Goal: Information Seeking & Learning: Learn about a topic

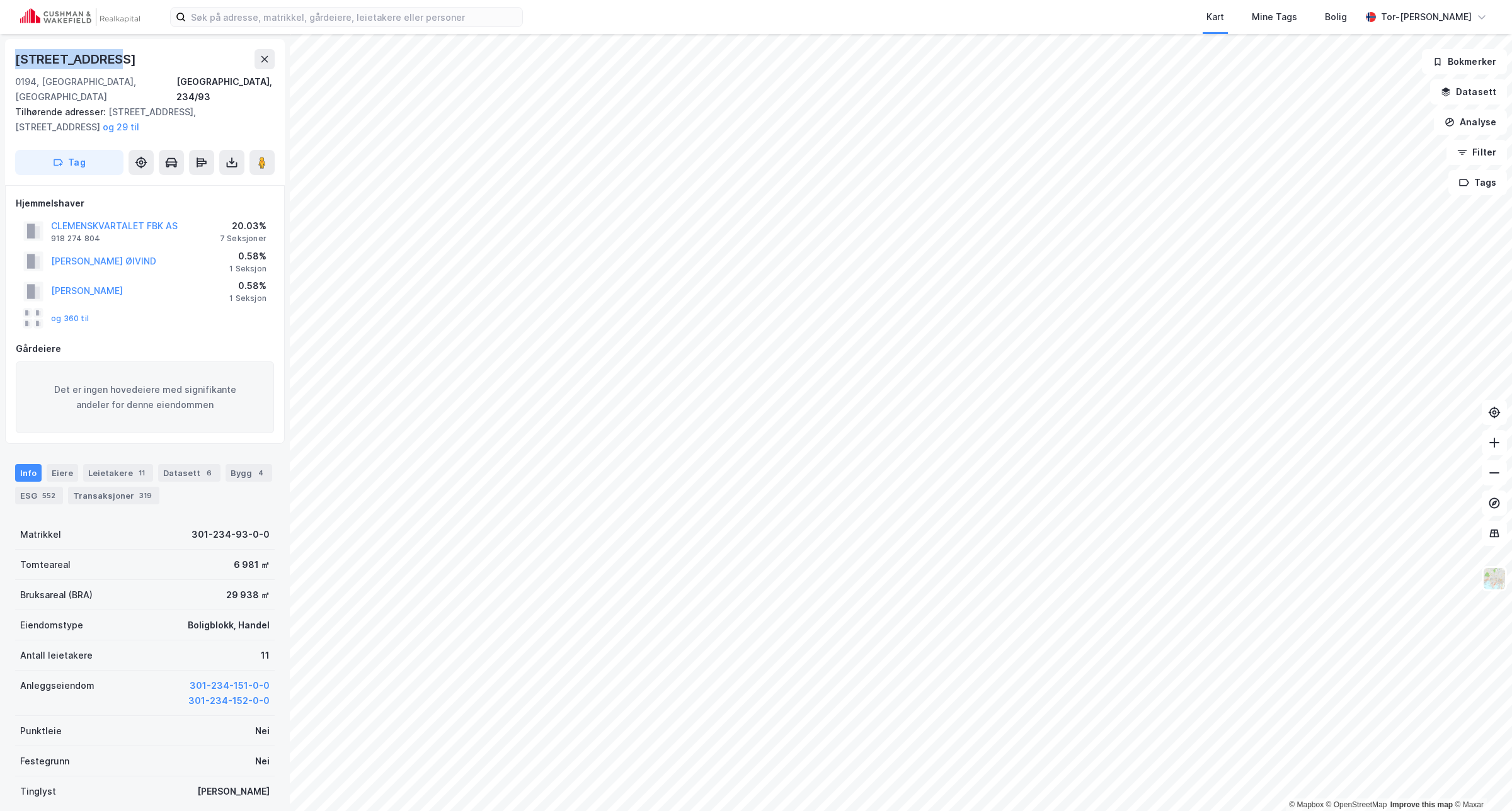
drag, startPoint x: 140, startPoint y: 55, endPoint x: 13, endPoint y: 60, distance: 127.1
click at [13, 60] on div "[STREET_ADDRESS], 234/93 Tilhørende adresser: [STREET_ADDRESS][GEOGRAPHIC_DATA]…" at bounding box center [145, 112] width 280 height 146
copy div "[STREET_ADDRESS]"
click at [0, 0] on button "CLEMENSKVARTALET FBK AS" at bounding box center [0, 0] width 0 height 0
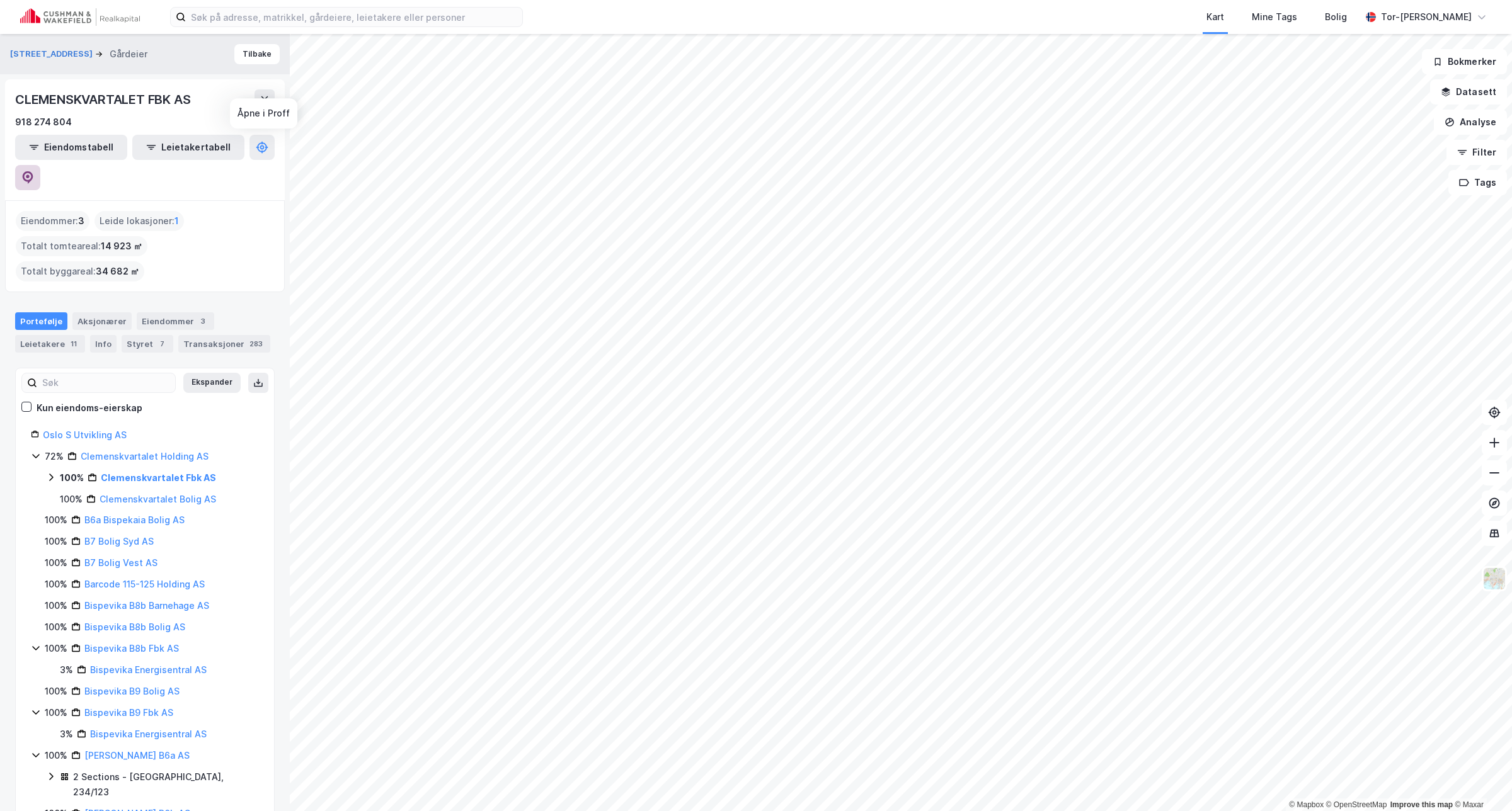
click at [34, 171] on icon at bounding box center [28, 177] width 13 height 13
click at [252, 50] on button "Tilbake" at bounding box center [257, 54] width 45 height 20
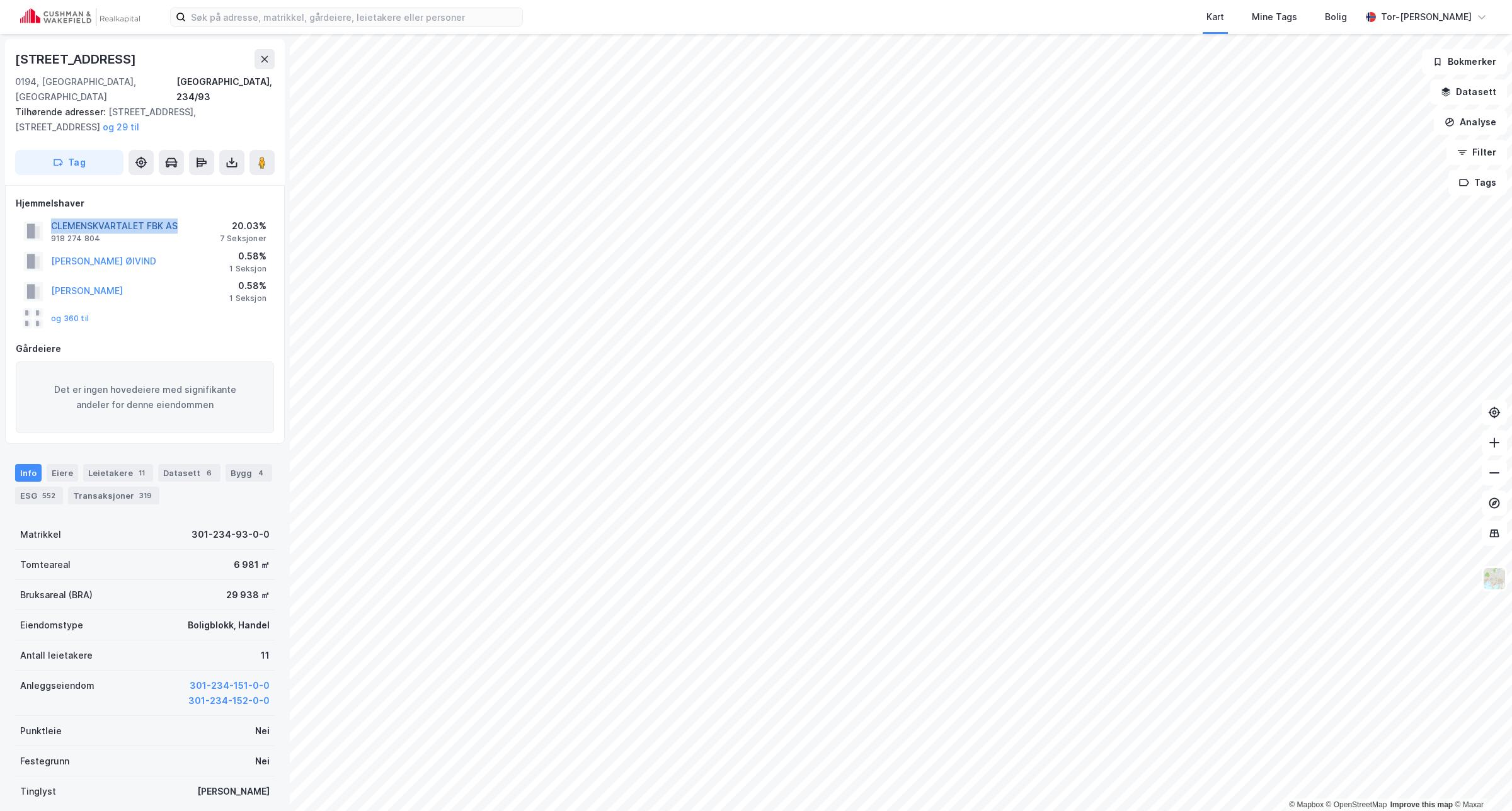
drag, startPoint x: 178, startPoint y: 209, endPoint x: 52, endPoint y: 212, distance: 126.0
click at [52, 216] on div "CLEMENSKVARTALET FBK AS 918 274 804 20.03% 7 Seksjoner" at bounding box center [145, 230] width 258 height 30
copy button "CLEMENSKVARTALET FBK AS"
click at [0, 0] on button "CLEMENSKVARTALET FBK AS" at bounding box center [0, 0] width 0 height 0
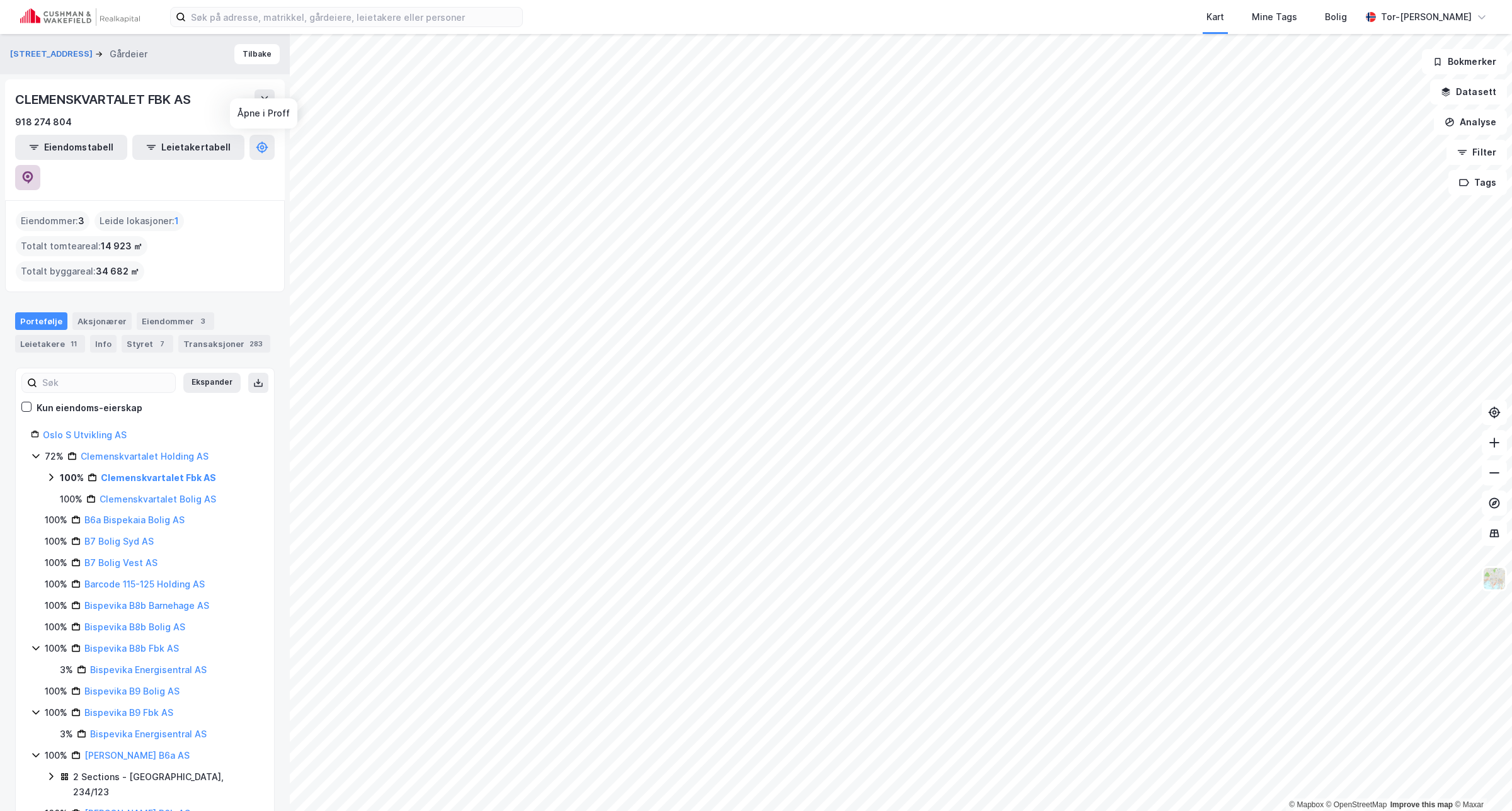
click at [34, 171] on icon at bounding box center [28, 177] width 13 height 13
click at [238, 56] on button "Tilbake" at bounding box center [257, 54] width 45 height 20
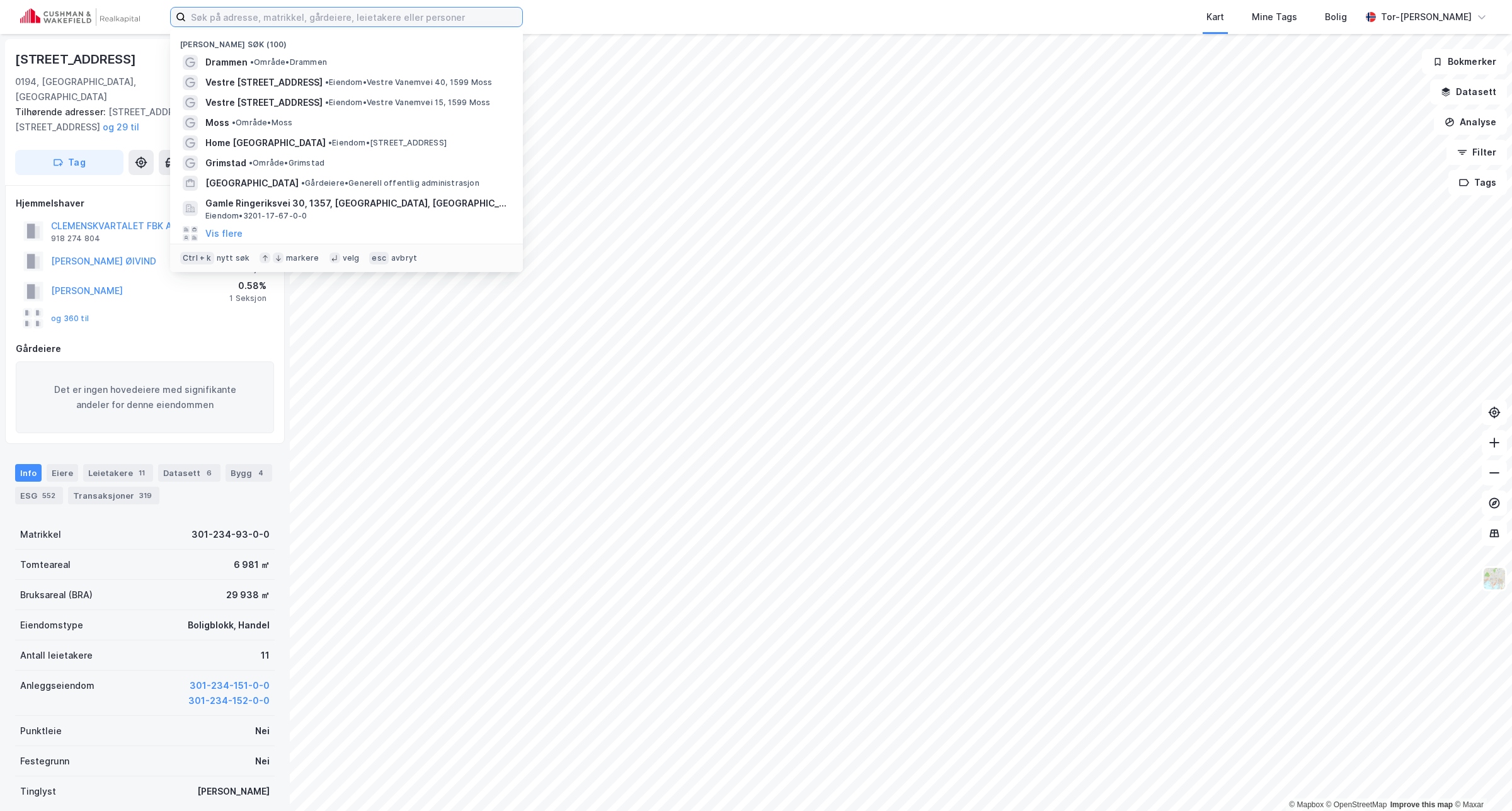
click at [294, 8] on input at bounding box center [353, 17] width 336 height 19
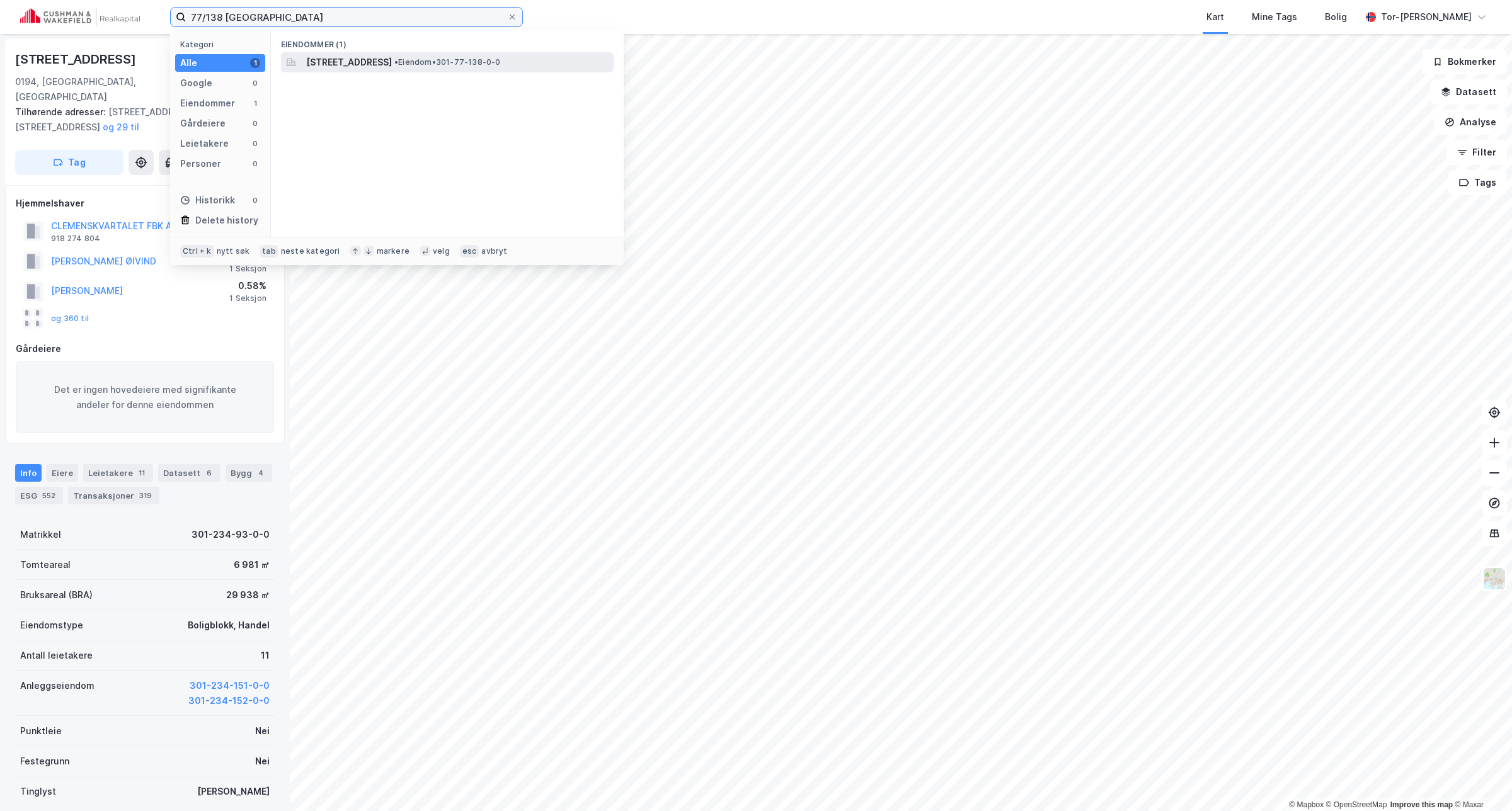
type input "77/138 [GEOGRAPHIC_DATA]"
click at [381, 61] on span "[STREET_ADDRESS]" at bounding box center [349, 63] width 86 height 15
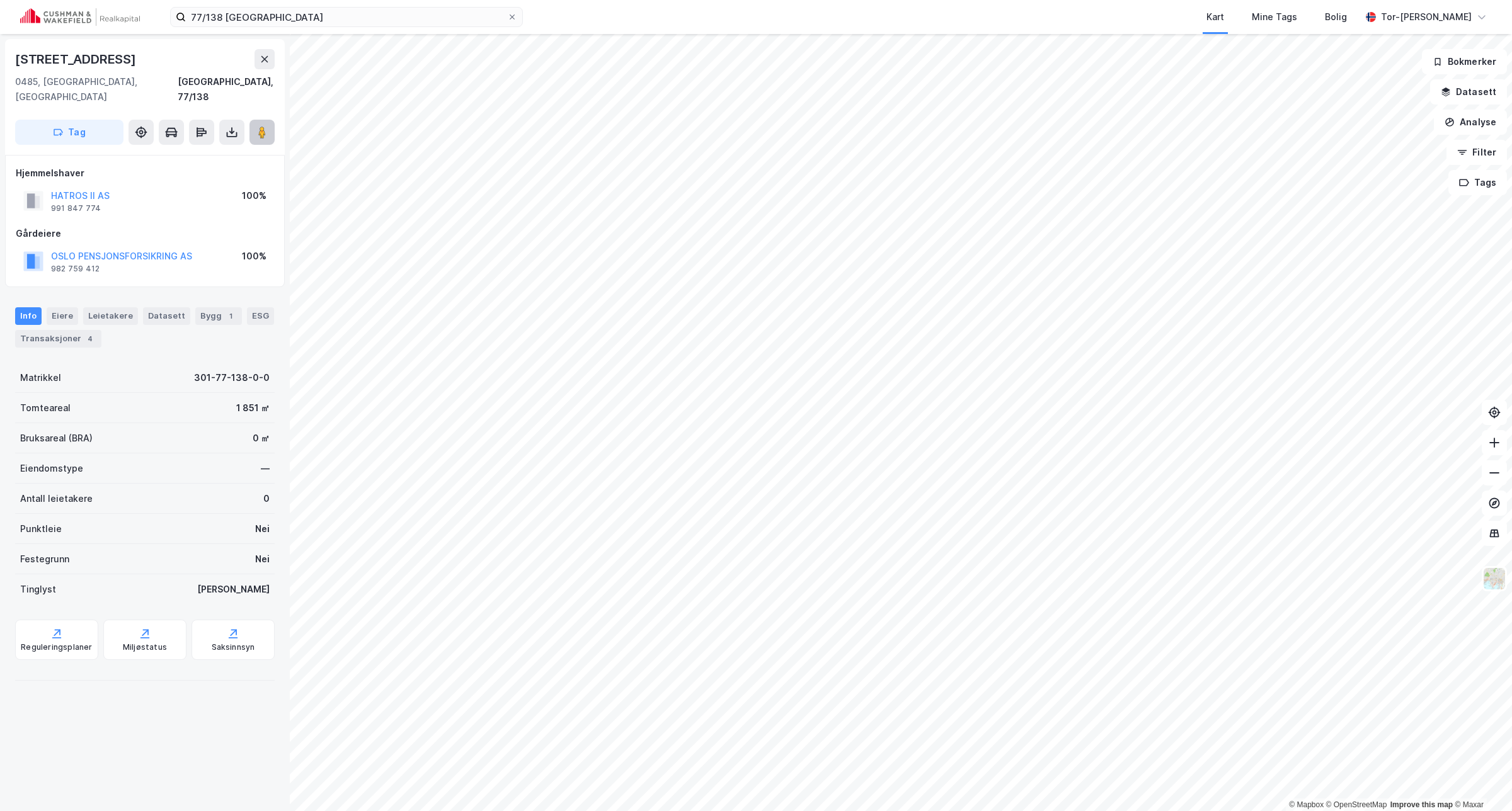
click at [260, 126] on image at bounding box center [262, 132] width 8 height 13
